Goal: Task Accomplishment & Management: Manage account settings

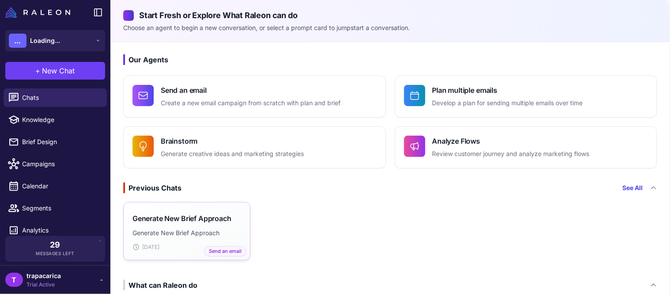
click at [174, 223] on h3 "Generate New Brief Approach" at bounding box center [182, 218] width 99 height 11
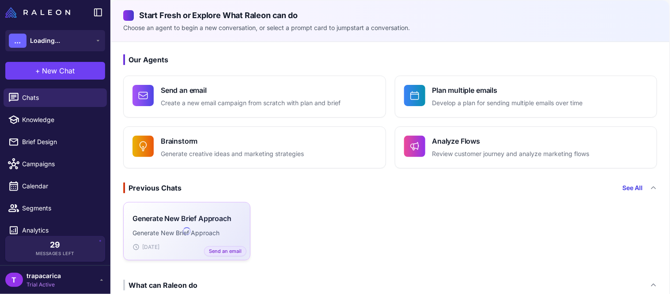
scroll to position [196, 0]
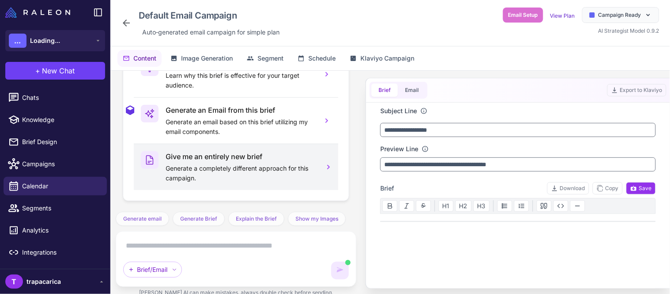
scroll to position [66, 0]
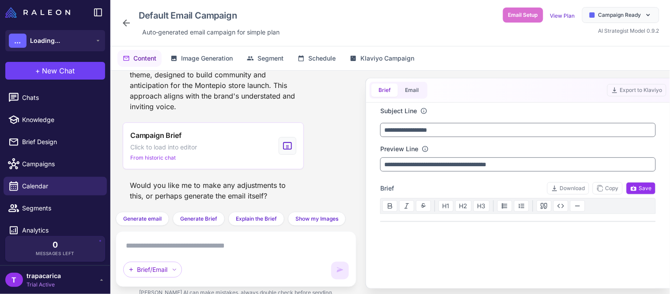
click at [519, 3] on div "Default Email Campaign Auto‑generated email campaign for simple plan Email Setu…" at bounding box center [390, 23] width 560 height 46
click at [522, 12] on span "Email Setup" at bounding box center [523, 15] width 30 height 8
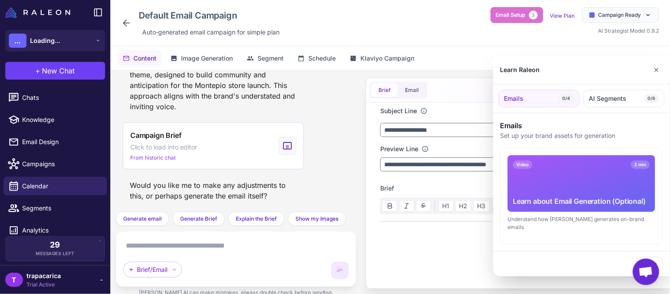
click at [554, 88] on div "Emails 0/4 AI Segments 0/6" at bounding box center [581, 98] width 177 height 29
drag, startPoint x: 604, startPoint y: 83, endPoint x: 663, endPoint y: 60, distance: 63.7
click at [663, 60] on div "Learn Raleon ✕ Emails 0/4 AI Segments 0/6 Emails Set up your brand assets for g…" at bounding box center [581, 166] width 177 height 220
click at [645, 74] on div "Learn Raleon ✕" at bounding box center [581, 70] width 177 height 29
click at [656, 69] on button "✕" at bounding box center [656, 70] width 13 height 18
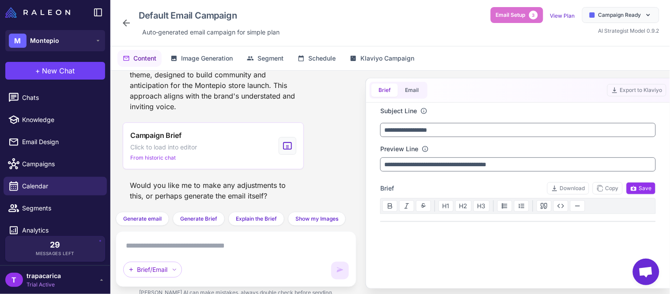
click at [317, 197] on div "Would you like me to make any adjustments to this, or perhaps generate the emai…" at bounding box center [236, 190] width 227 height 28
click at [431, 222] on div at bounding box center [518, 256] width 276 height 71
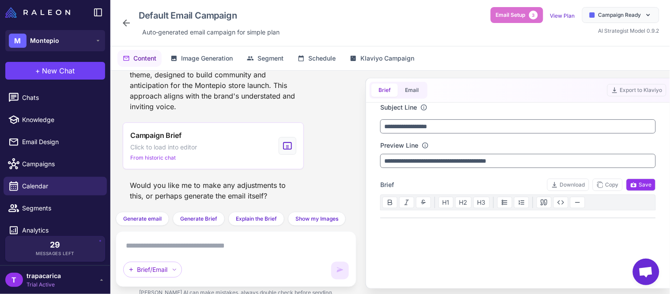
click at [471, 185] on div "Brief Download Copy Save" at bounding box center [518, 184] width 276 height 12
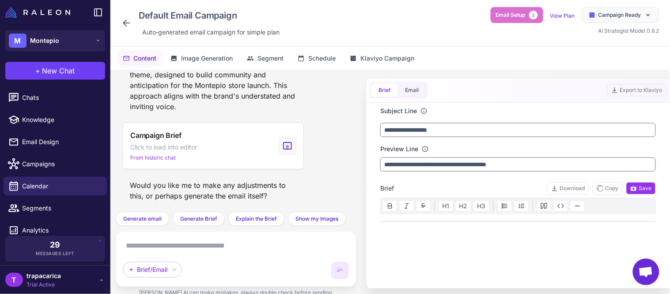
click at [315, 253] on div "Brief/Email" at bounding box center [236, 259] width 226 height 41
click at [501, 95] on div "Brief Email Export to Klaviyo" at bounding box center [518, 90] width 304 height 24
click at [414, 87] on button "Email" at bounding box center [412, 89] width 28 height 13
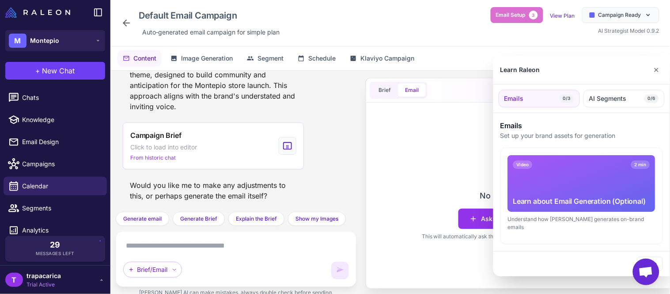
click at [409, 188] on div at bounding box center [335, 147] width 670 height 294
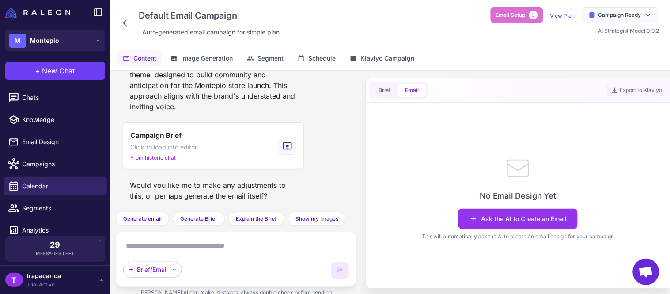
click at [436, 214] on div "Ask the AI to Create an Email This will automatically ask the AI to create an e…" at bounding box center [518, 224] width 193 height 32
click at [476, 217] on icon at bounding box center [473, 218] width 9 height 9
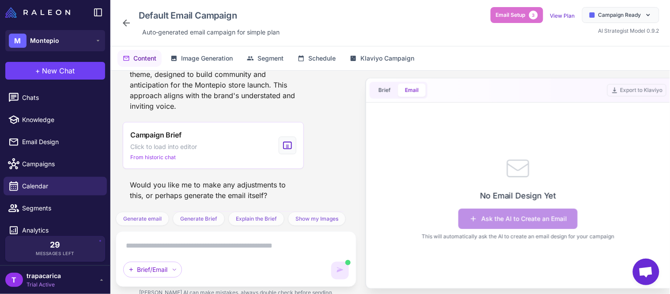
scroll to position [159, 0]
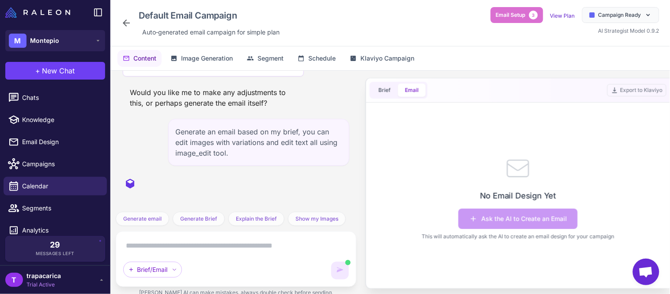
click at [111, 212] on div ""Give me an entirely new brief with a different approach." Of course. Here is a…" at bounding box center [235, 187] width 251 height 233
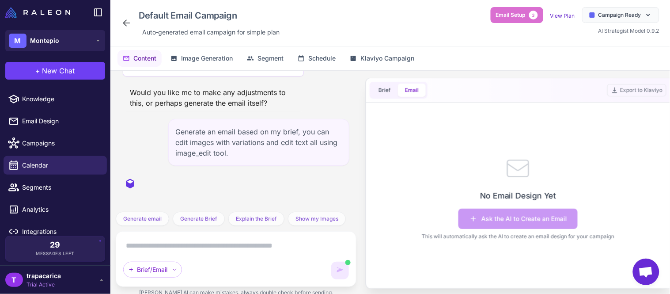
scroll to position [29, 0]
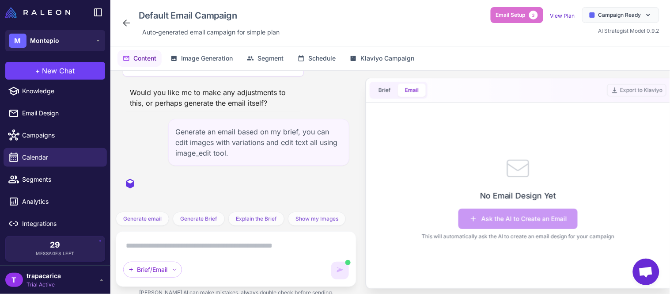
click at [38, 280] on span "trapacarica" at bounding box center [44, 276] width 34 height 10
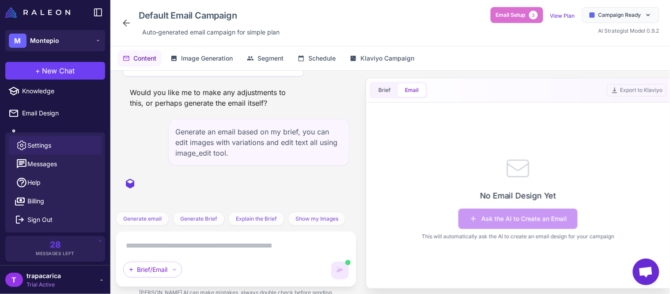
click at [56, 149] on link "Settings" at bounding box center [55, 145] width 93 height 19
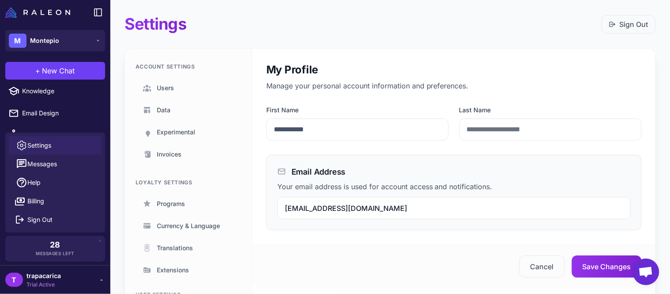
click at [372, 155] on div "Email Address Your email address is used for account access and notifications. …" at bounding box center [453, 193] width 375 height 76
click at [57, 188] on link "Help" at bounding box center [55, 182] width 93 height 19
click at [285, 196] on div "Email Address Your email address is used for account access and notifications. …" at bounding box center [453, 193] width 375 height 76
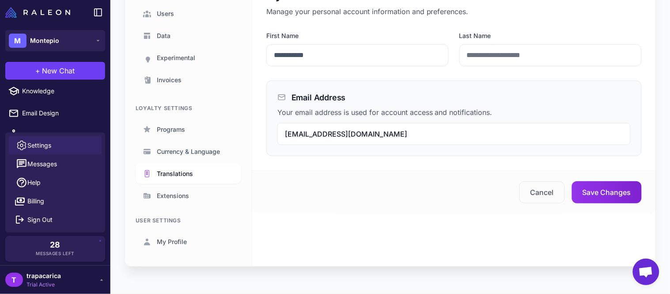
click at [171, 171] on span "Translations" at bounding box center [175, 174] width 36 height 10
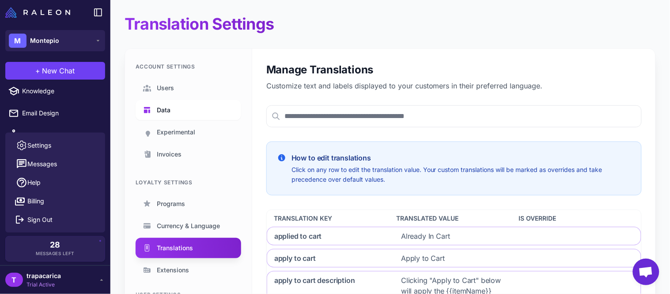
click at [222, 117] on link "Data" at bounding box center [189, 110] width 106 height 20
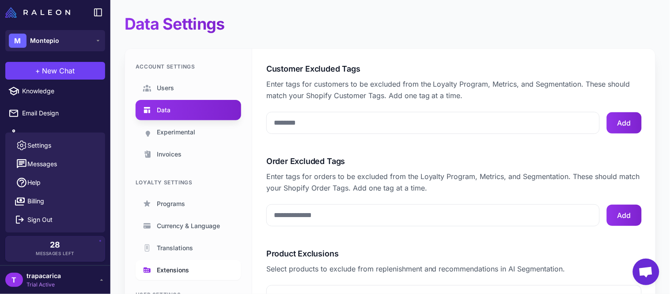
click at [186, 266] on span "Extensions" at bounding box center [173, 270] width 32 height 10
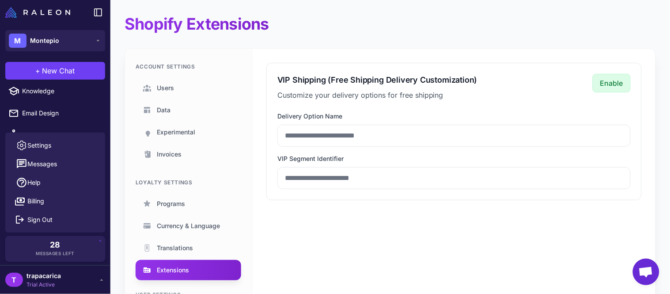
click at [251, 177] on div "Account Settings Users Data Experimental Invoices Loyalty Settings Programs Cur…" at bounding box center [188, 195] width 127 height 292
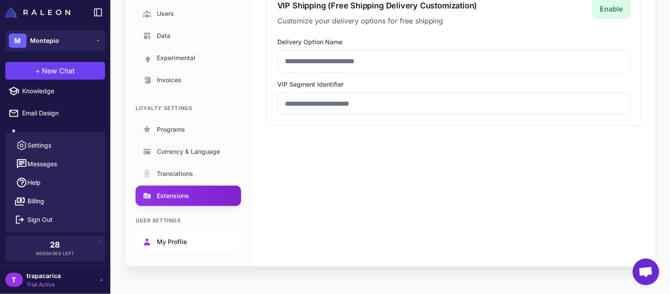
click at [172, 234] on link "My Profile" at bounding box center [189, 241] width 106 height 20
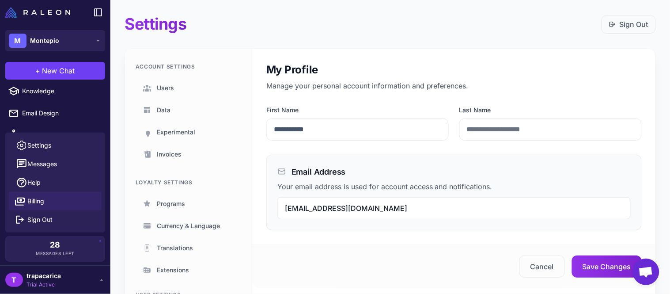
click at [23, 201] on icon at bounding box center [20, 201] width 11 height 11
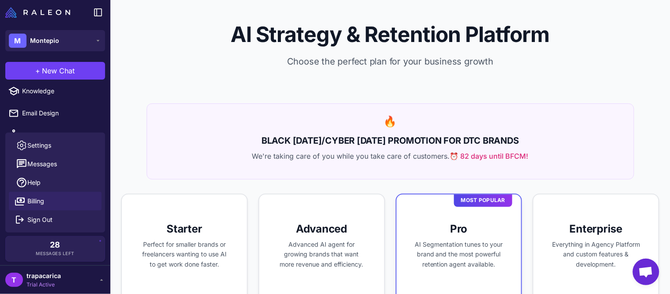
click at [188, 170] on div "🔥 BLACK [DATE]/CYBER [DATE] PROMOTION FOR DTC BRANDS We're taking care of you w…" at bounding box center [391, 141] width 488 height 76
